Goal: Transaction & Acquisition: Subscribe to service/newsletter

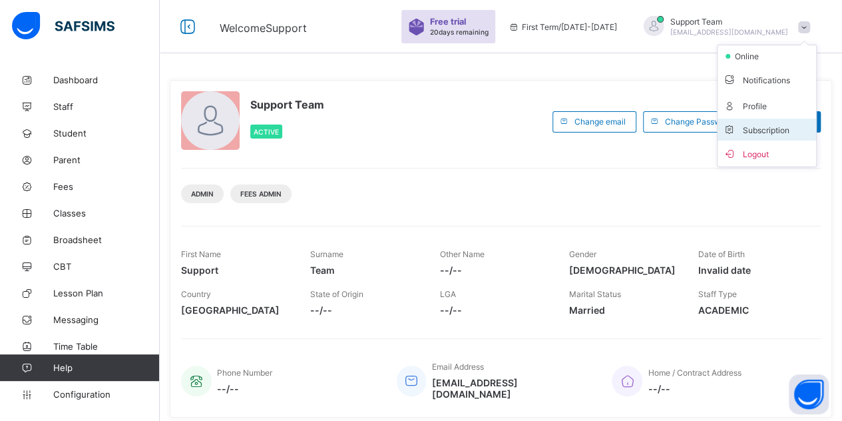
click at [761, 128] on span "Subscription" at bounding box center [756, 130] width 67 height 10
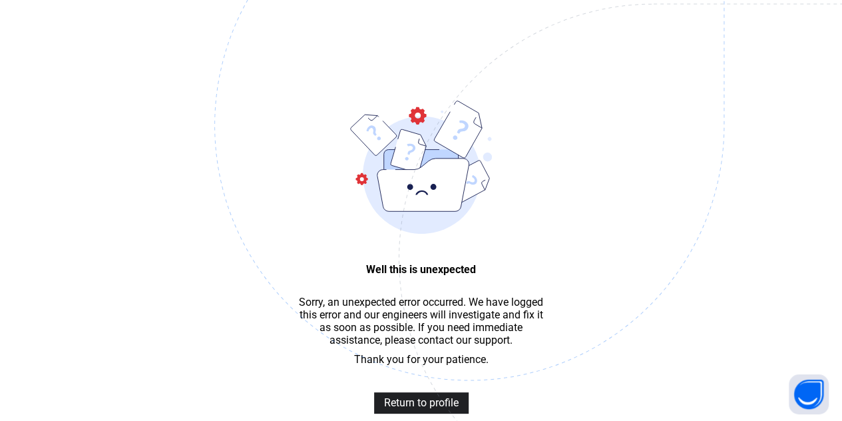
click at [415, 407] on span "Return to profile" at bounding box center [421, 402] width 75 height 13
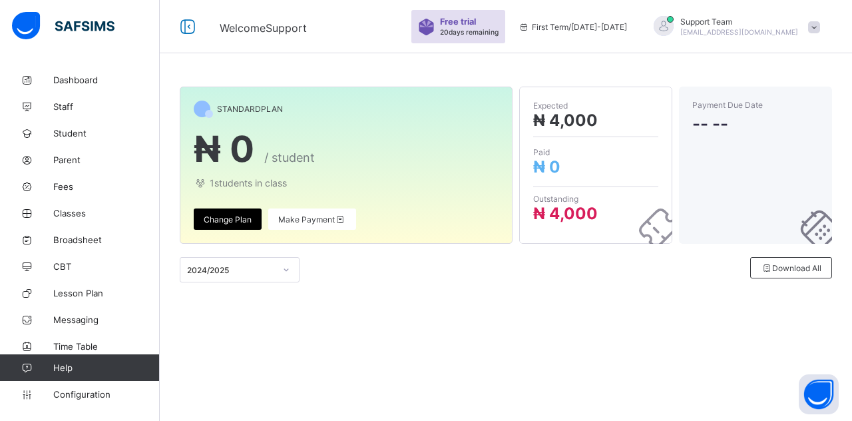
click at [315, 228] on div "Make Payment" at bounding box center [312, 218] width 88 height 21
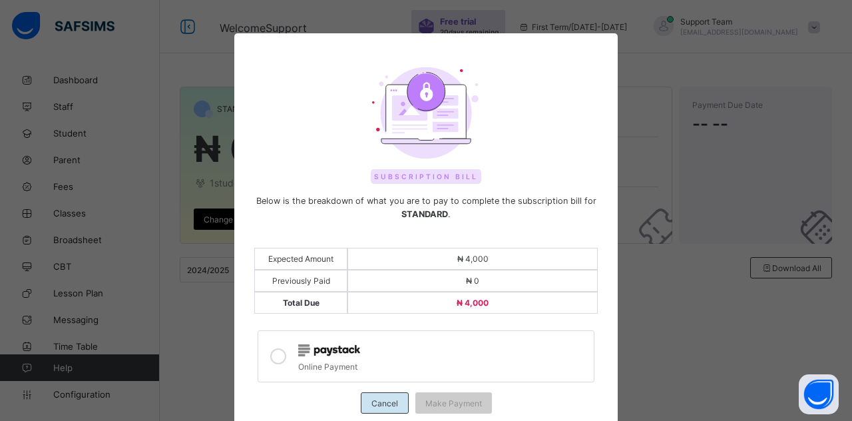
click at [383, 398] on span "Cancel" at bounding box center [384, 403] width 27 height 10
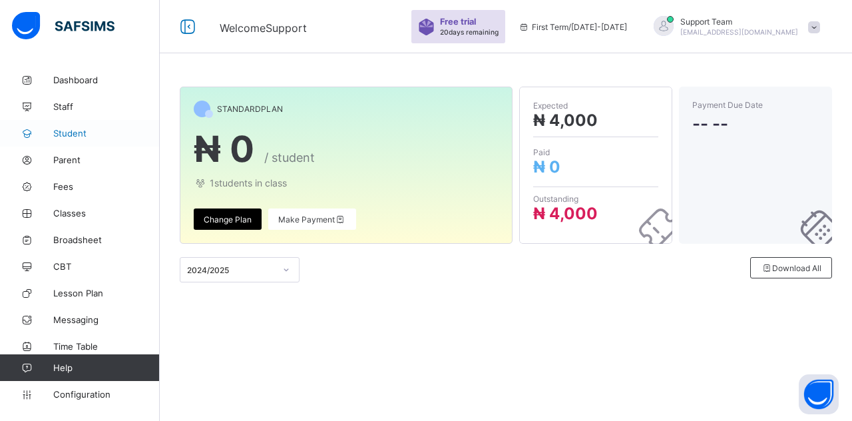
click at [75, 124] on link "Student" at bounding box center [80, 133] width 160 height 27
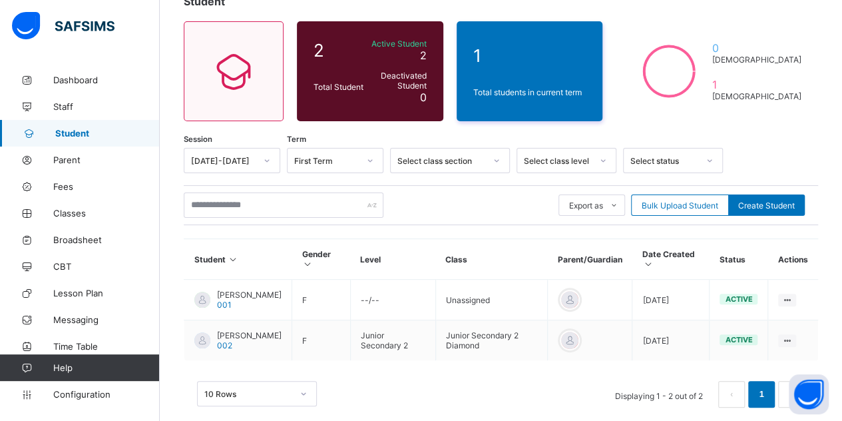
scroll to position [112, 0]
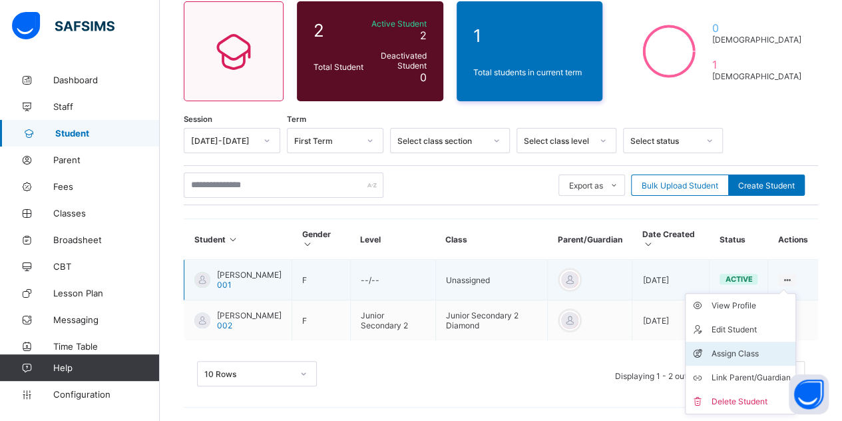
click at [745, 347] on div "Assign Class" at bounding box center [750, 353] width 79 height 13
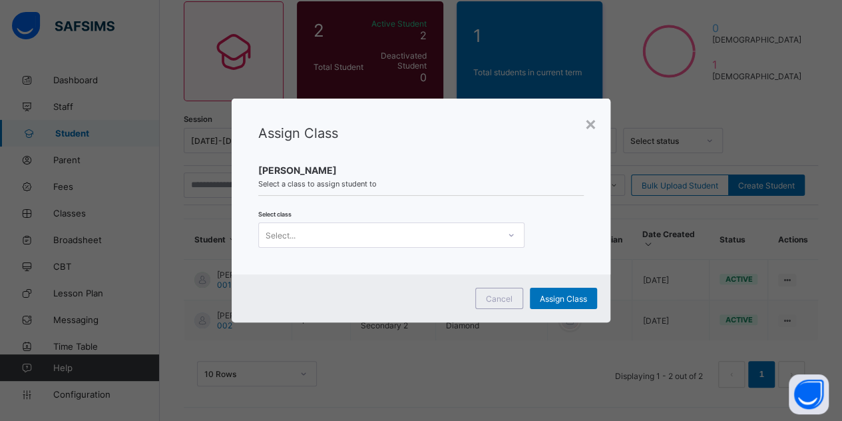
scroll to position [0, 0]
click at [389, 224] on div "Select..." at bounding box center [391, 234] width 266 height 25
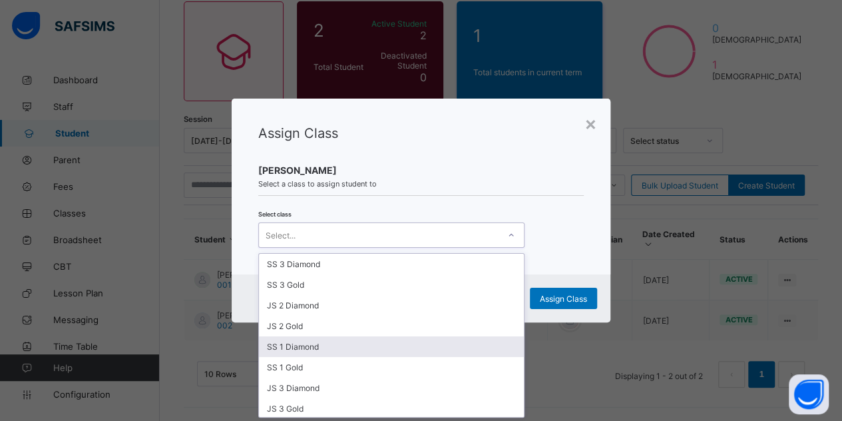
click at [341, 346] on div "SS 1 Diamond" at bounding box center [391, 346] width 265 height 21
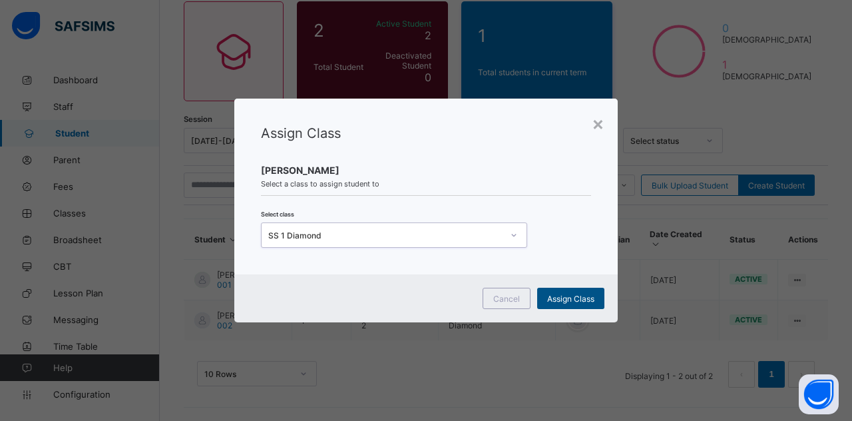
click at [576, 305] on div "Assign Class" at bounding box center [570, 298] width 67 height 21
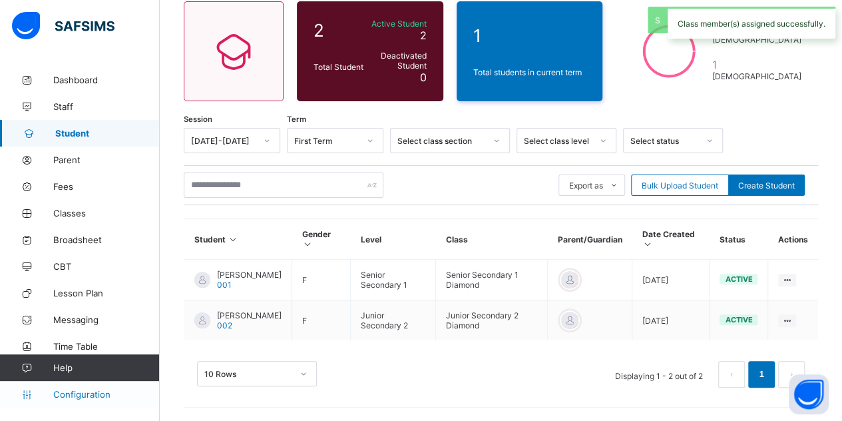
click at [97, 389] on span "Configuration" at bounding box center [106, 394] width 106 height 11
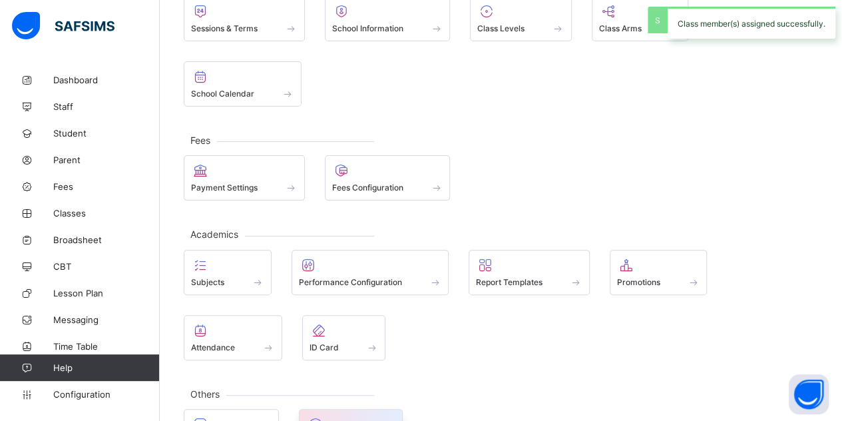
scroll to position [95, 0]
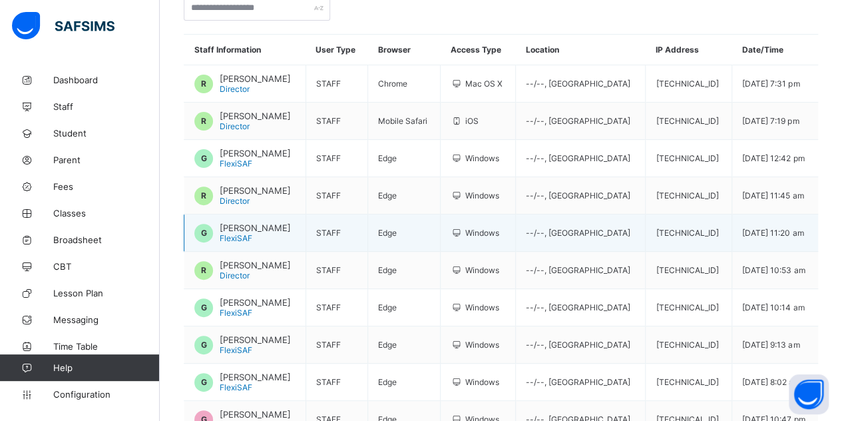
scroll to position [201, 0]
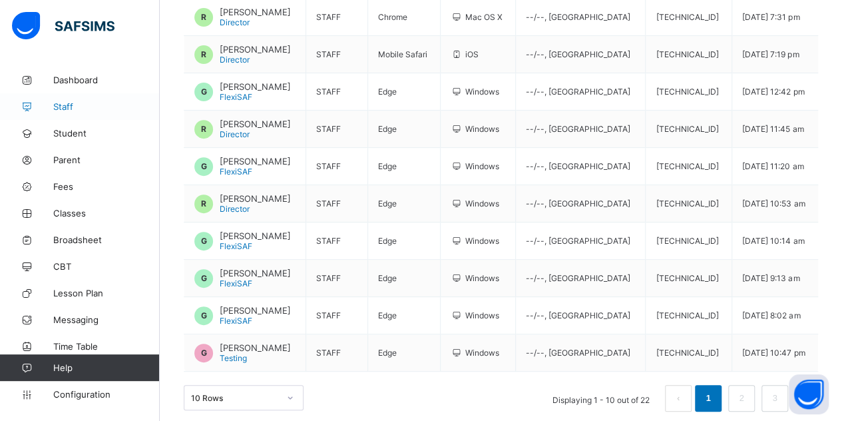
click at [56, 109] on span "Staff" at bounding box center [106, 106] width 106 height 11
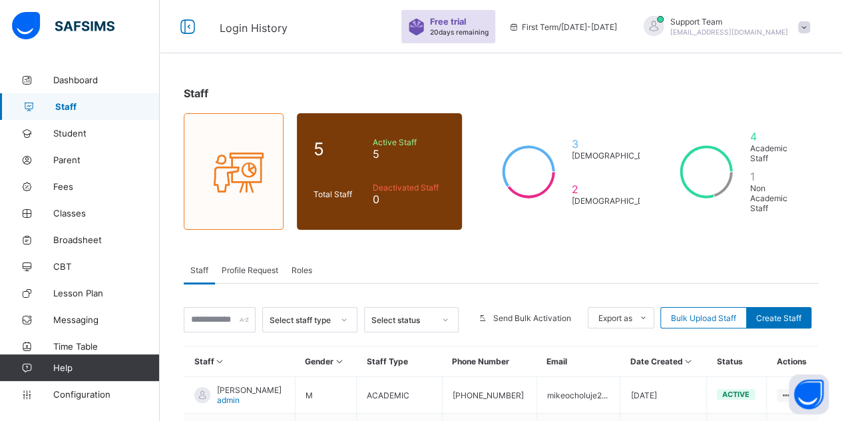
click at [780, 34] on span "[EMAIL_ADDRESS][DOMAIN_NAME]" at bounding box center [729, 32] width 118 height 8
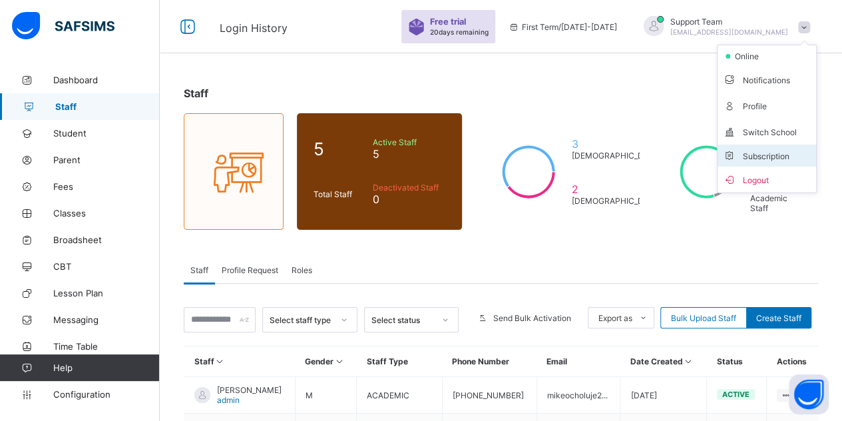
click at [767, 148] on li "Subscription" at bounding box center [766, 155] width 98 height 22
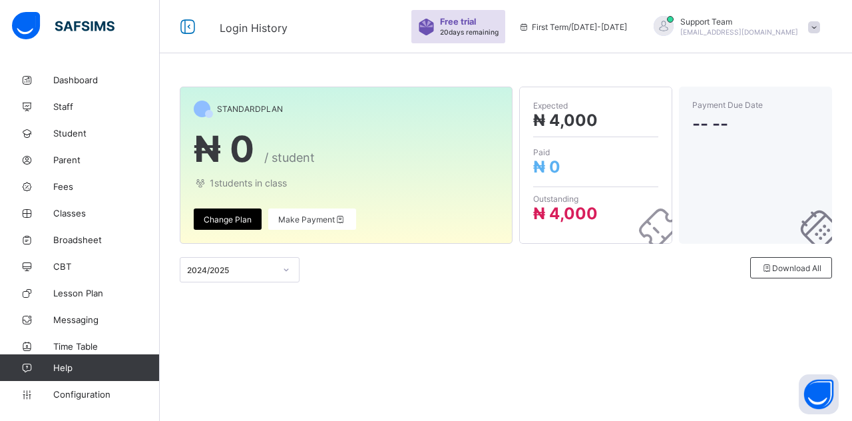
click at [795, 36] on div "Support Team [EMAIL_ADDRESS][DOMAIN_NAME]" at bounding box center [733, 27] width 186 height 22
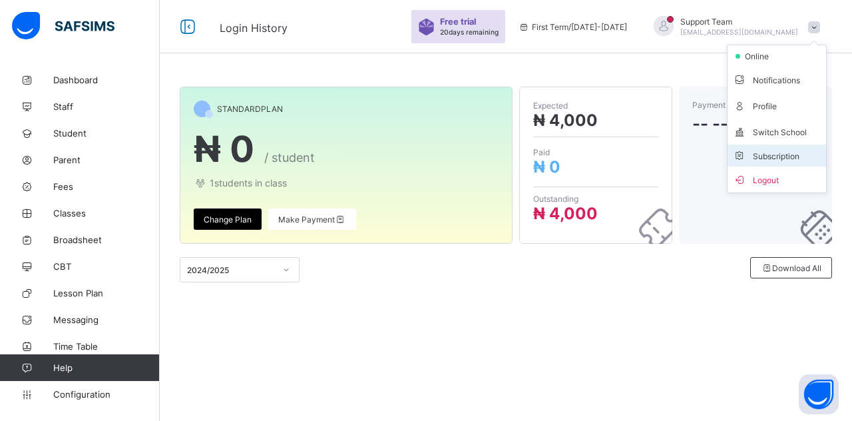
click at [755, 153] on span "Subscription" at bounding box center [766, 156] width 67 height 10
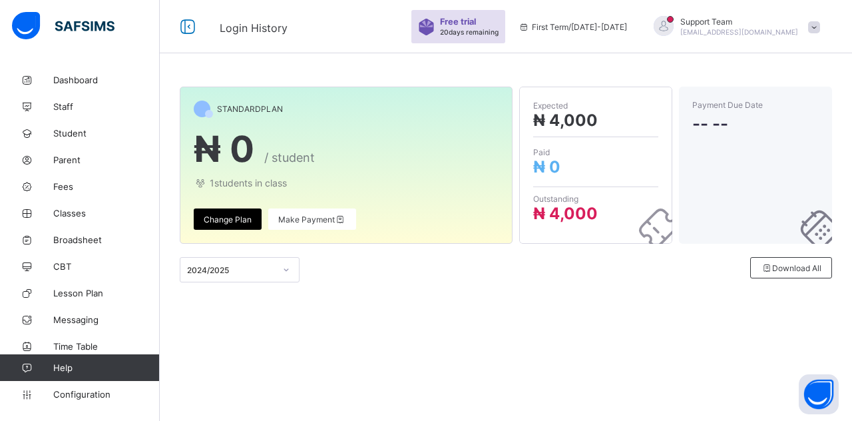
click at [251, 220] on div "Change Plan" at bounding box center [228, 218] width 68 height 21
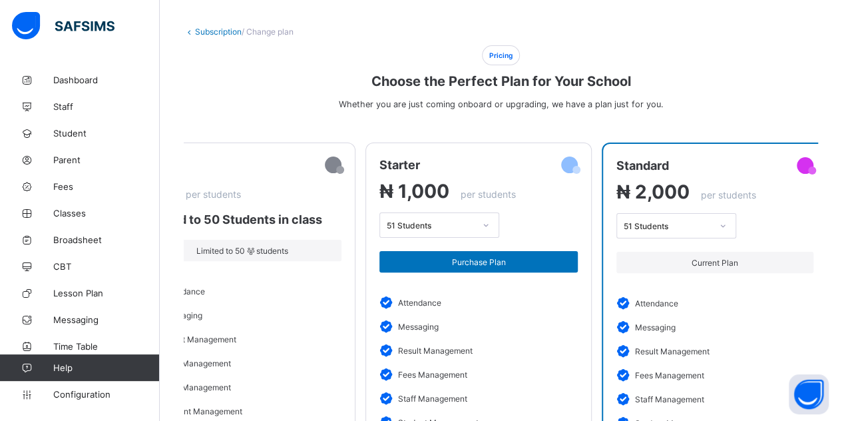
scroll to position [67, 0]
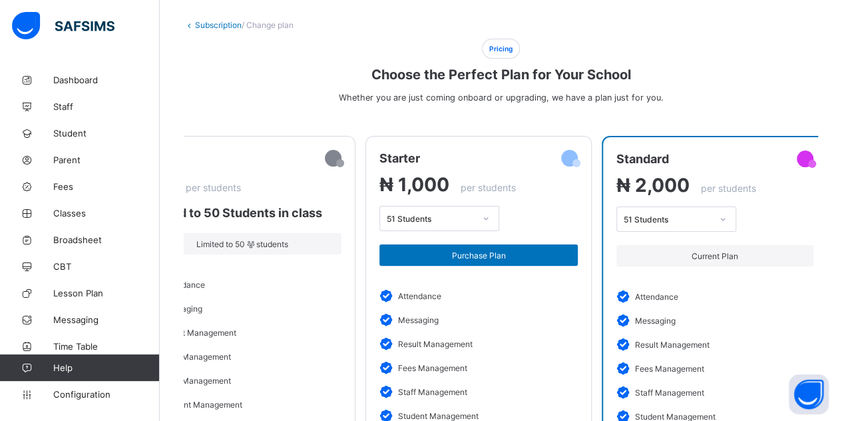
click at [689, 220] on div "51 Students" at bounding box center [668, 219] width 88 height 10
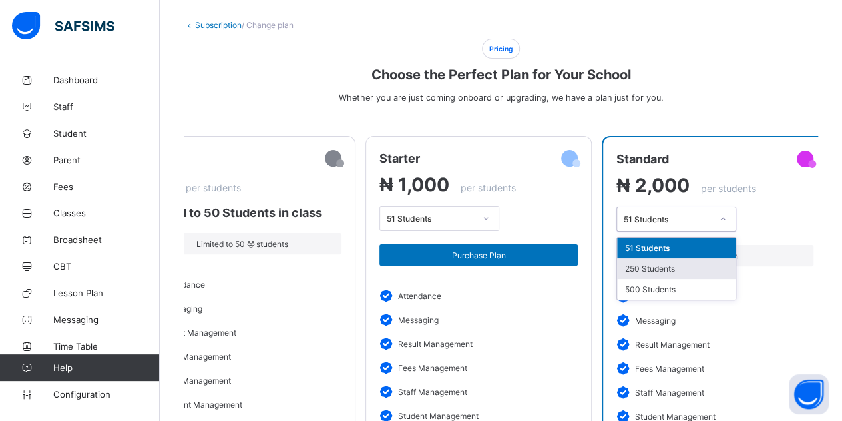
click at [681, 264] on div "250 Students" at bounding box center [676, 268] width 118 height 21
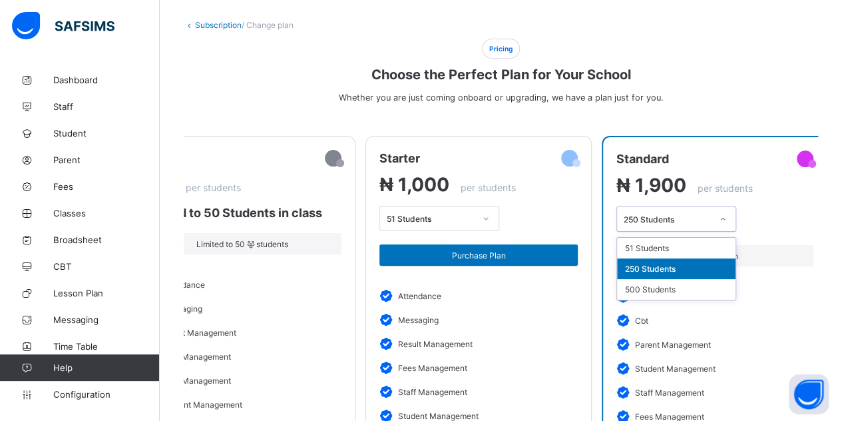
click at [684, 227] on div "250 Students" at bounding box center [663, 219] width 93 height 19
click at [666, 284] on div "500 Students" at bounding box center [676, 289] width 118 height 21
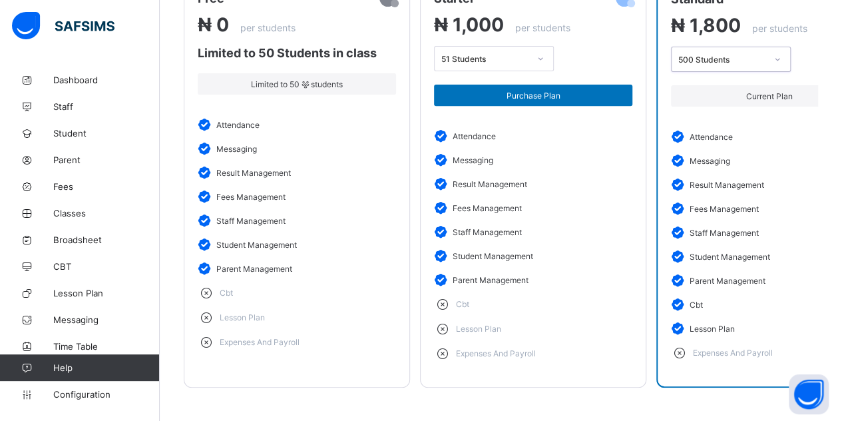
scroll to position [37, 0]
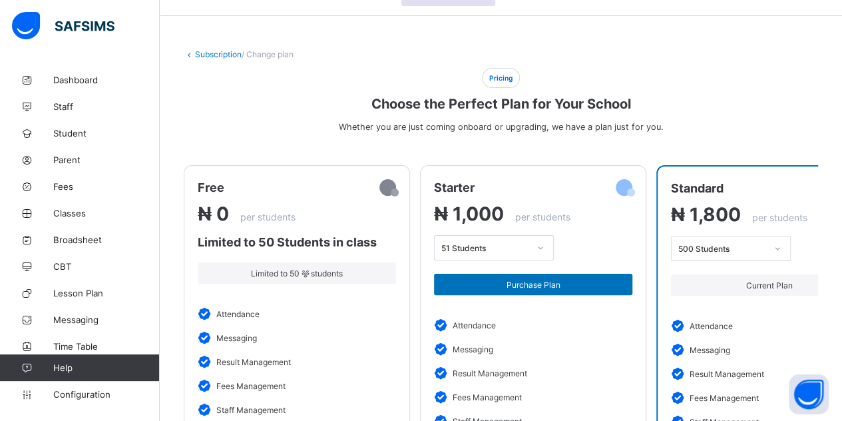
click at [225, 56] on link "Subscription" at bounding box center [218, 54] width 47 height 10
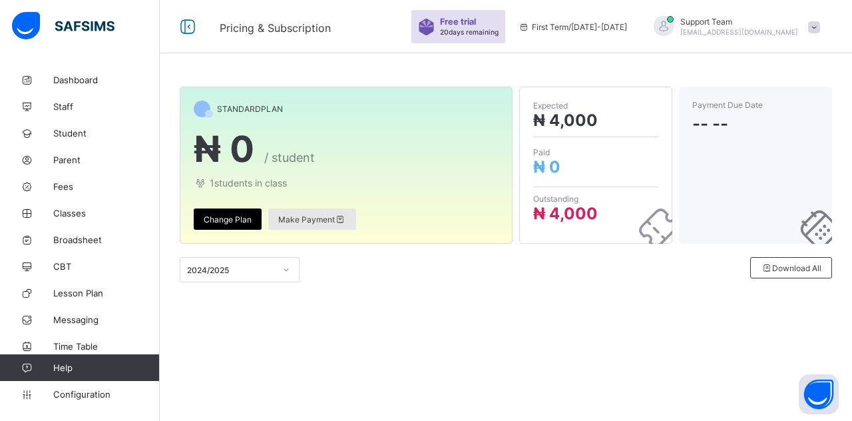
click at [299, 219] on span "Make Payment" at bounding box center [312, 219] width 68 height 10
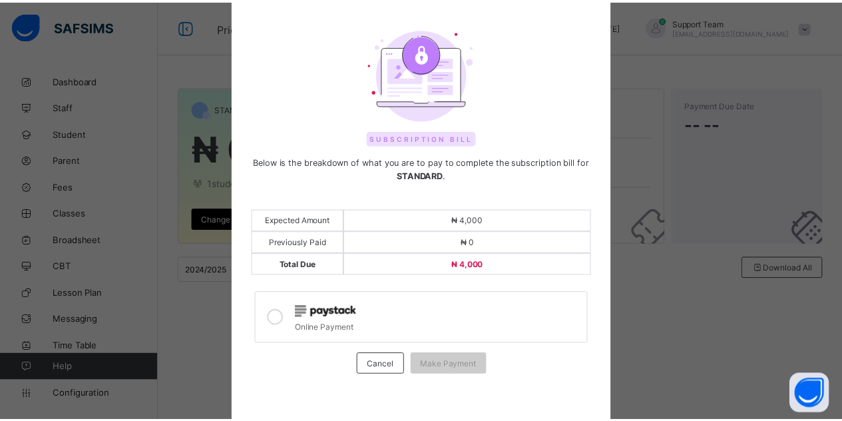
scroll to position [73, 0]
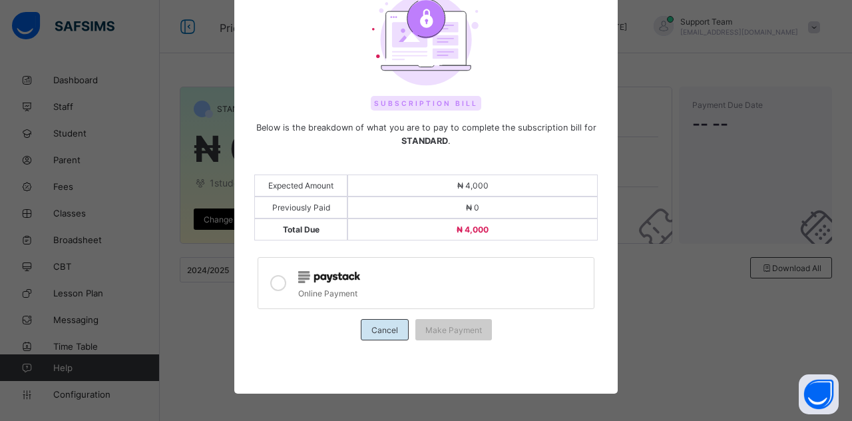
click at [383, 325] on span "Cancel" at bounding box center [384, 330] width 27 height 10
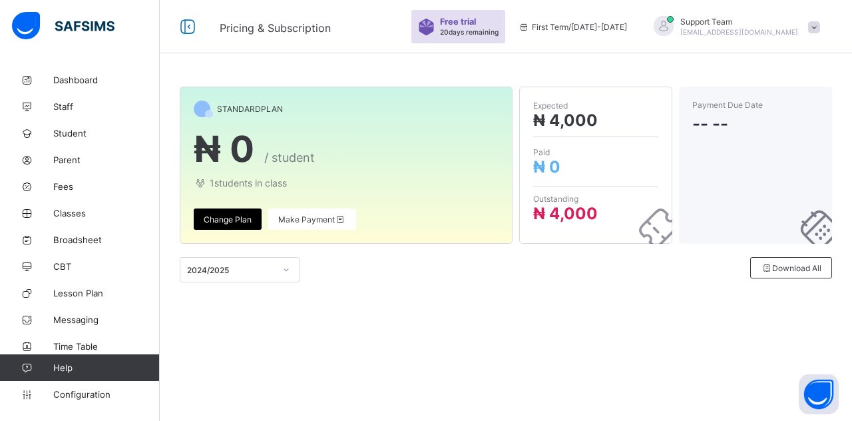
click at [229, 216] on span "Change Plan" at bounding box center [228, 219] width 48 height 10
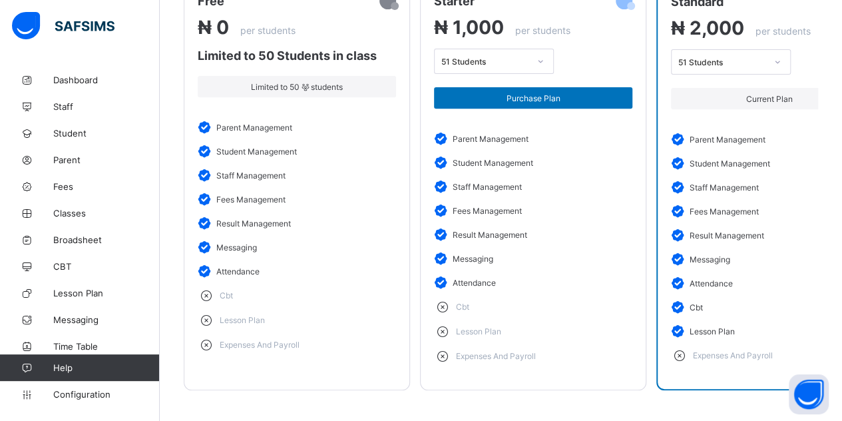
scroll to position [237, 0]
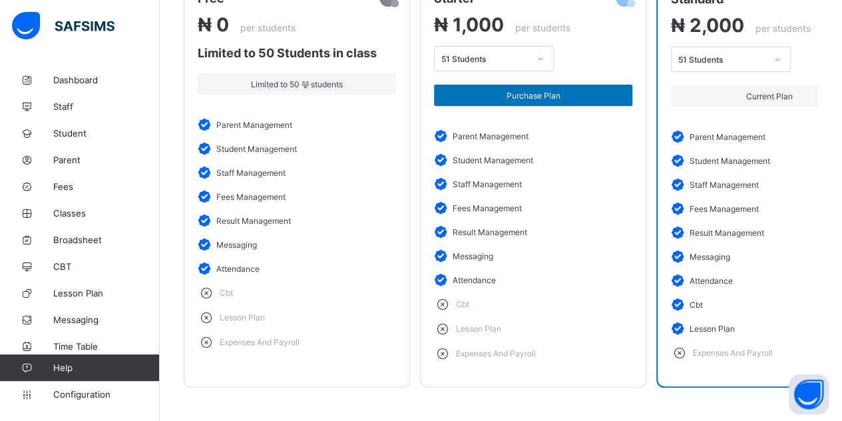
click at [583, 296] on li "cbt" at bounding box center [533, 304] width 198 height 25
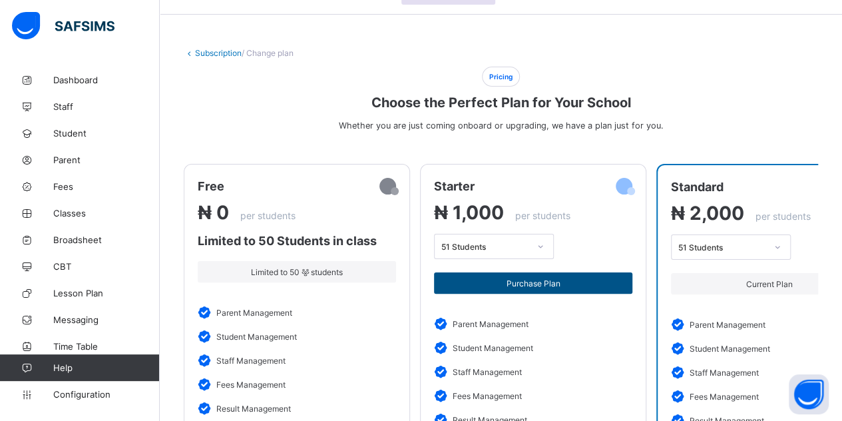
scroll to position [37, 0]
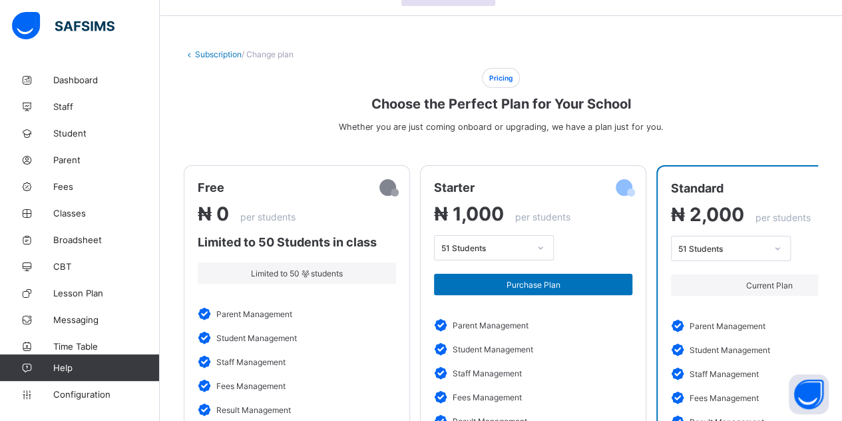
click at [222, 49] on link "Subscription" at bounding box center [218, 54] width 47 height 10
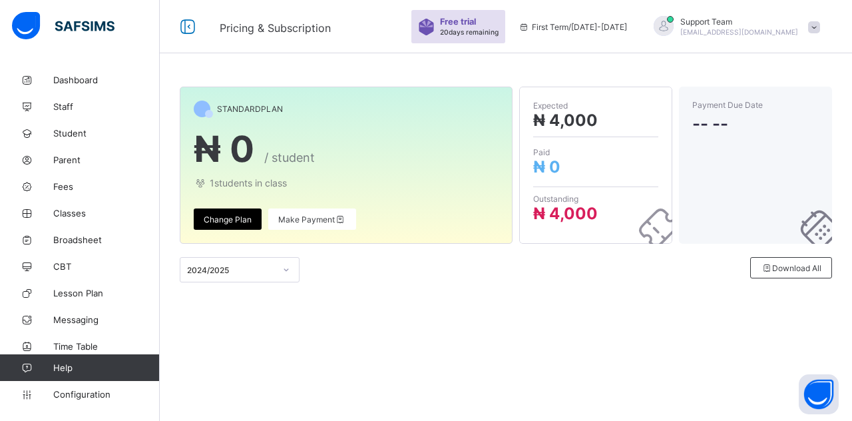
click at [230, 214] on div "Change Plan" at bounding box center [228, 218] width 68 height 21
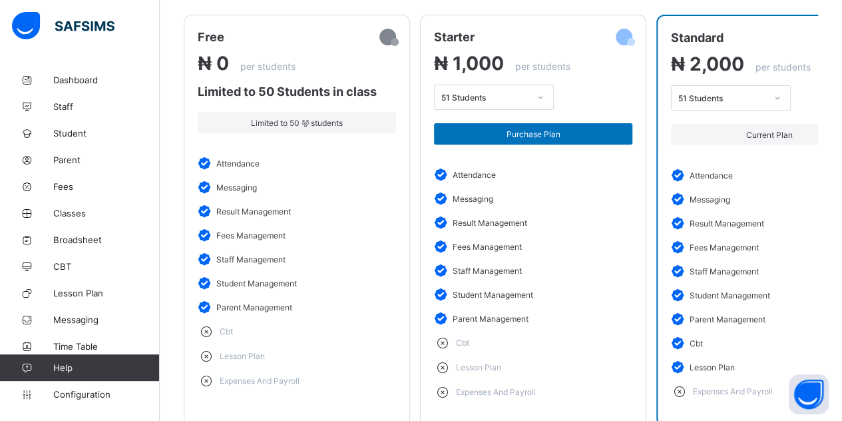
scroll to position [170, 0]
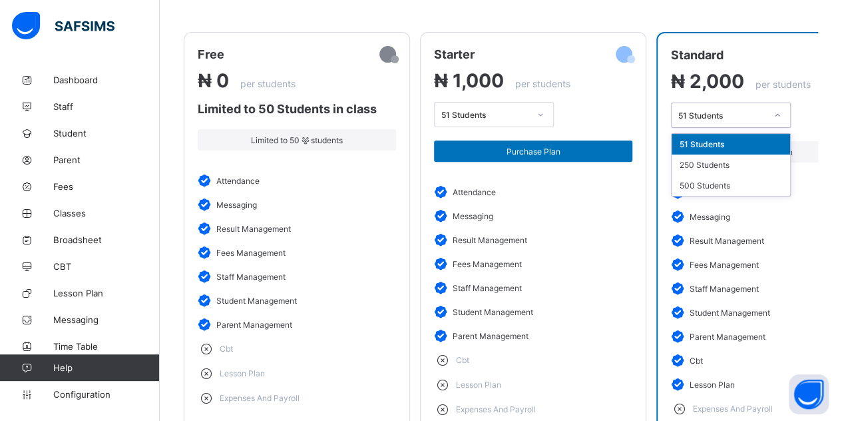
click at [728, 119] on div "51 Students" at bounding box center [718, 115] width 93 height 19
click at [713, 177] on div "500 Students" at bounding box center [731, 185] width 118 height 21
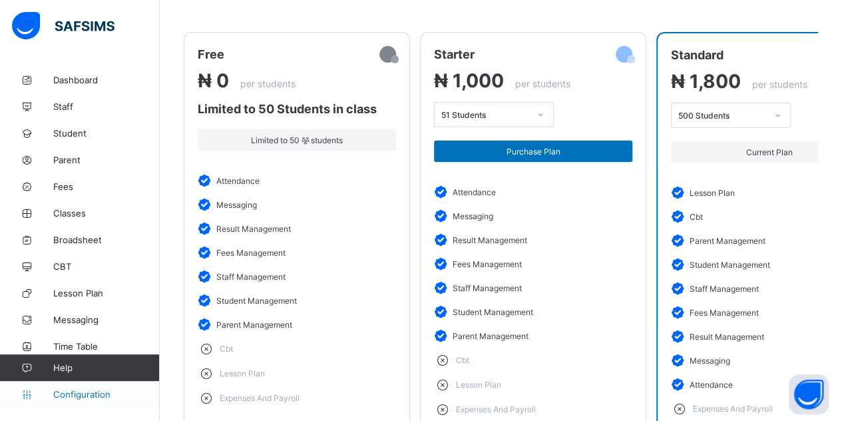
click at [87, 395] on span "Configuration" at bounding box center [106, 394] width 106 height 11
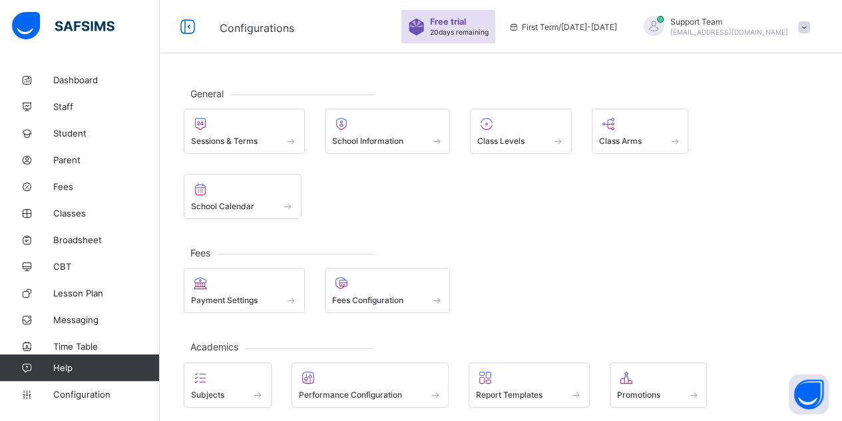
click at [757, 35] on span "[EMAIL_ADDRESS][DOMAIN_NAME]" at bounding box center [729, 32] width 118 height 8
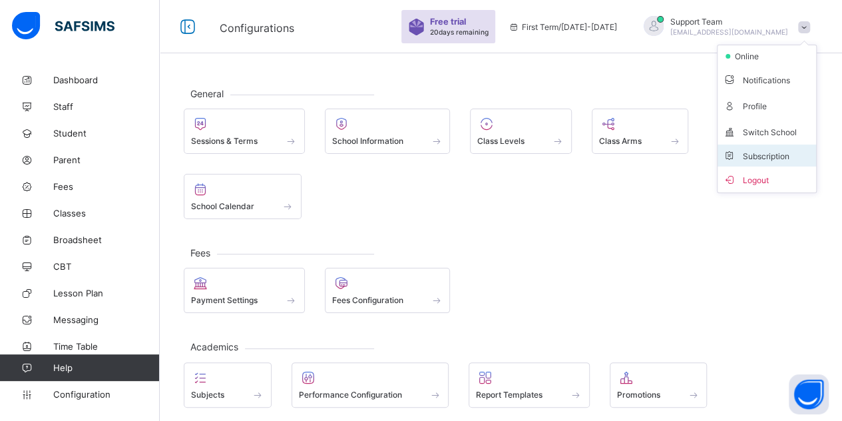
click at [773, 152] on span "Subscription" at bounding box center [756, 156] width 67 height 10
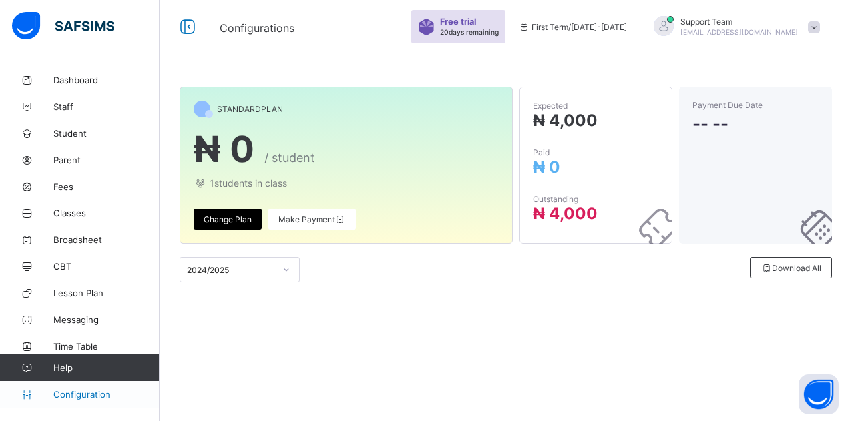
click at [72, 395] on span "Configuration" at bounding box center [106, 394] width 106 height 11
